Goal: Information Seeking & Learning: Learn about a topic

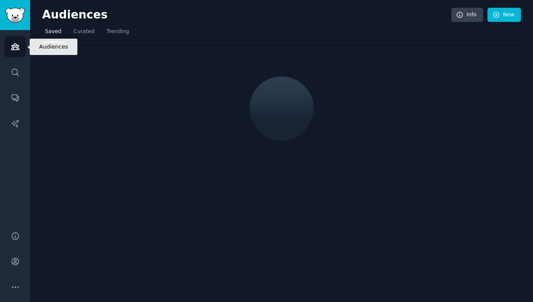
click at [16, 49] on icon "Sidebar" at bounding box center [15, 47] width 8 height 6
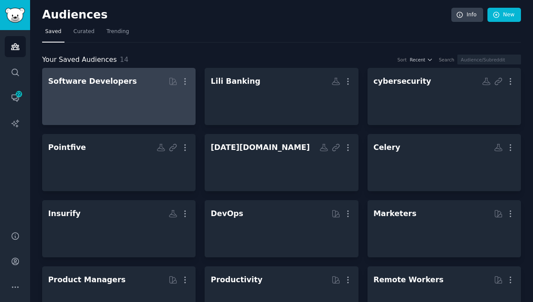
click at [89, 101] on div at bounding box center [118, 104] width 141 height 30
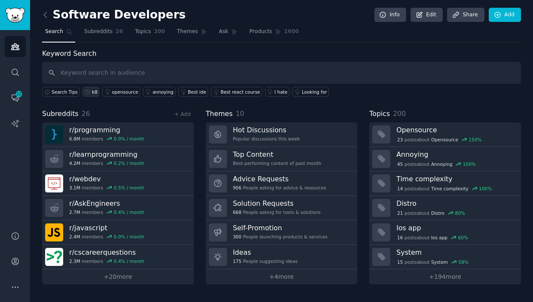
click at [94, 92] on div "k8" at bounding box center [95, 92] width 6 height 6
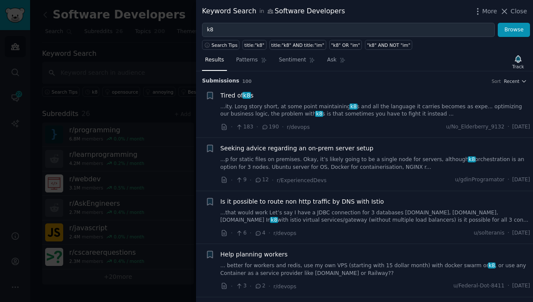
click at [337, 114] on link "...ity. Long story short, at some point maintaining k8 s and all the language i…" at bounding box center [375, 110] width 310 height 15
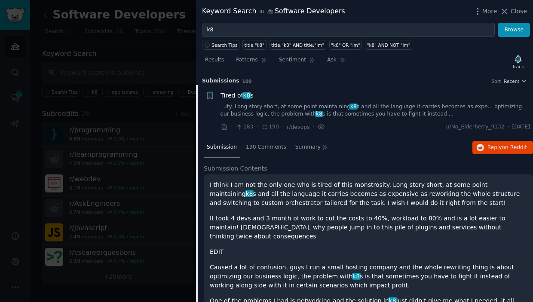
scroll to position [13, 0]
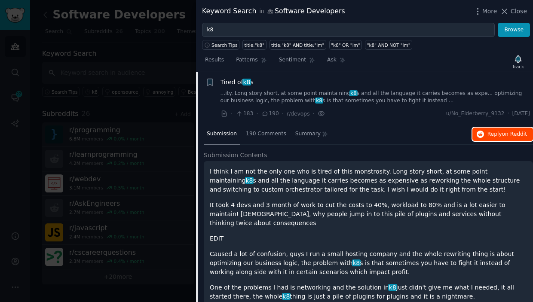
click at [502, 134] on span "on Reddit" at bounding box center [514, 134] width 25 height 6
